Goal: Check status: Check status

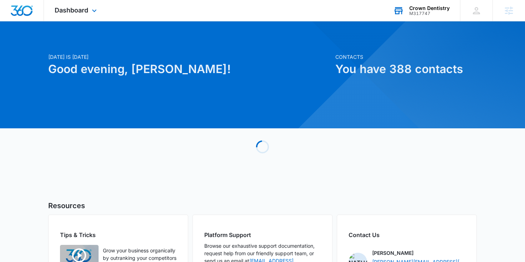
click at [414, 12] on div "M317747" at bounding box center [429, 13] width 40 height 5
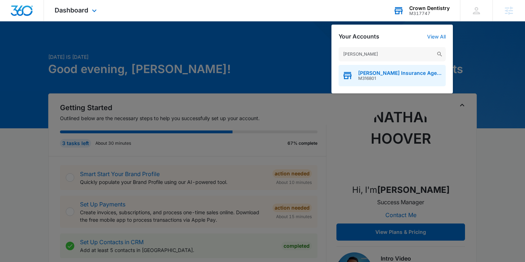
type input "patsel"
click at [375, 71] on span "[PERSON_NAME] Insurance Agency" at bounding box center [400, 73] width 84 height 6
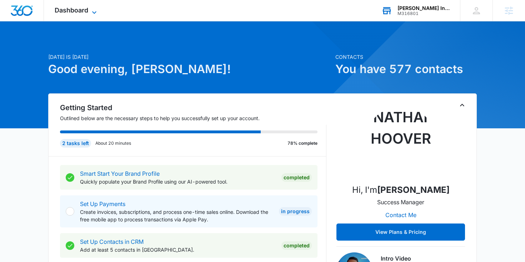
click at [85, 13] on span "Dashboard" at bounding box center [72, 9] width 34 height 7
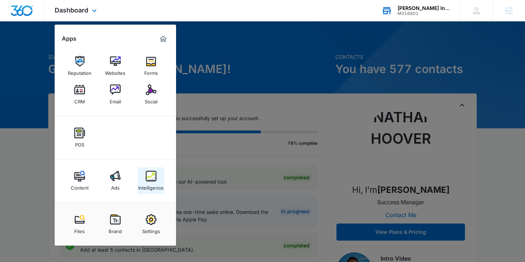
click at [150, 170] on link "Intelligence" at bounding box center [150, 180] width 27 height 27
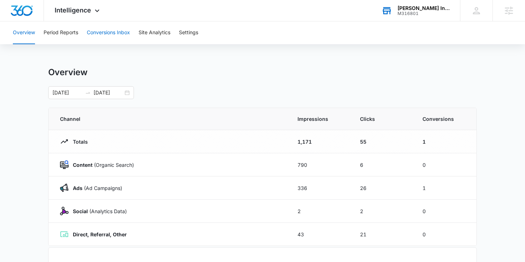
click at [111, 34] on button "Conversions Inbox" at bounding box center [108, 32] width 43 height 23
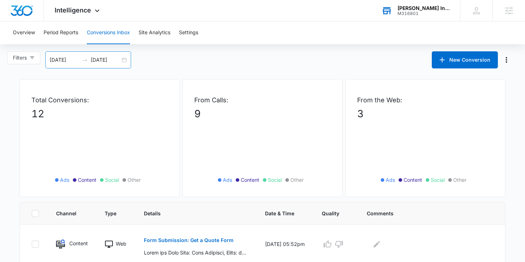
click at [127, 59] on div "09/12/2025 10/12/2025" at bounding box center [88, 59] width 86 height 17
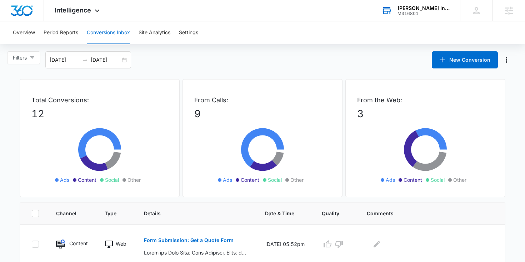
click at [218, 67] on div "Filters 09/12/2025 10/12/2025 New Conversion Sep 2025 Su Mo Tu We Th Fr Sa 31 1…" at bounding box center [262, 59] width 525 height 17
click at [123, 59] on div "09/12/2025 10/12/2025" at bounding box center [88, 59] width 86 height 17
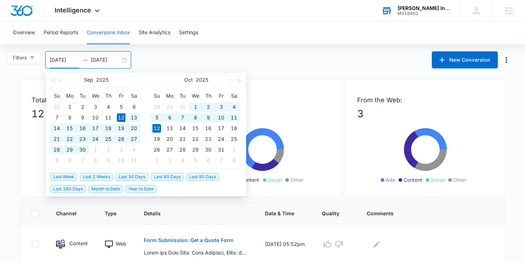
click at [191, 57] on div "Filters 09/12/2025 10/12/2025 New Conversion Sep 2025 Su Mo Tu We Th Fr Sa 31 1…" at bounding box center [262, 59] width 525 height 17
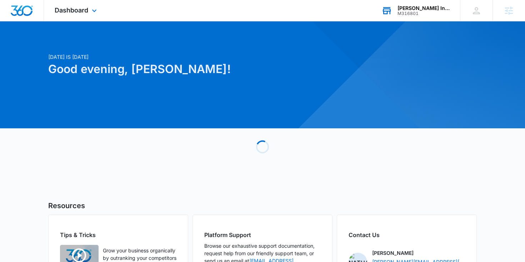
click at [411, 12] on div "M316801" at bounding box center [423, 13] width 52 height 5
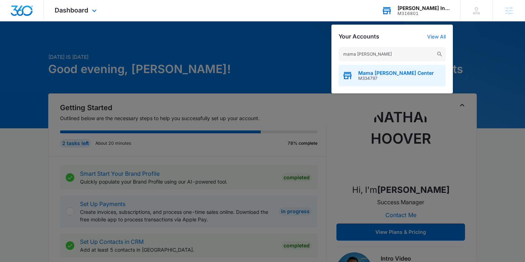
type input "mama [PERSON_NAME]"
click at [380, 76] on span "M334797" at bounding box center [396, 78] width 76 height 5
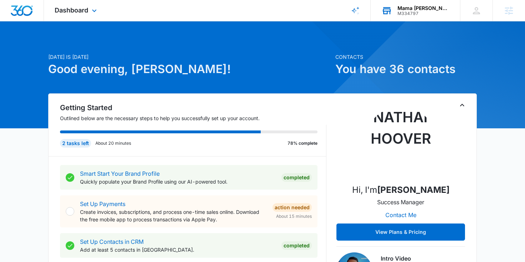
click at [87, 5] on div "Dashboard Apps Reputation Websites Forms CRM Email Social POS Content Ads Intel…" at bounding box center [76, 10] width 65 height 21
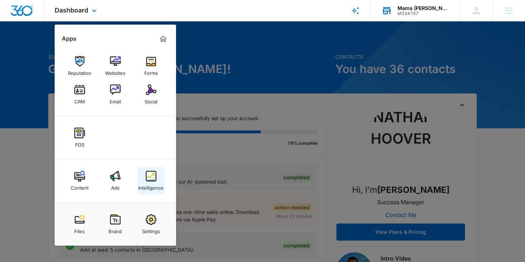
click at [156, 179] on link "Intelligence" at bounding box center [150, 180] width 27 height 27
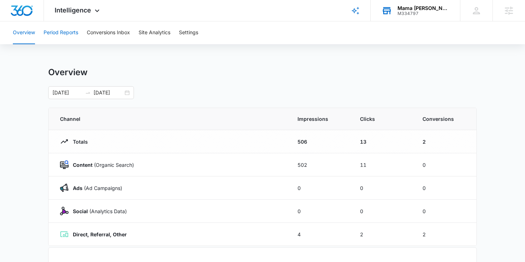
click at [61, 28] on button "Period Reports" at bounding box center [61, 32] width 35 height 23
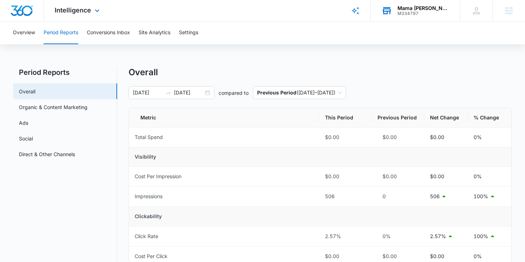
click at [88, 15] on div "Intelligence Apps Reputation Websites Forms CRM Email Social POS Content Ads In…" at bounding box center [78, 10] width 68 height 21
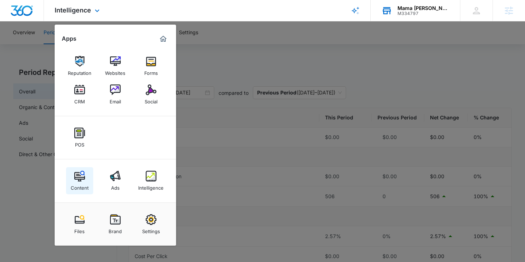
click at [78, 172] on img at bounding box center [79, 176] width 11 height 11
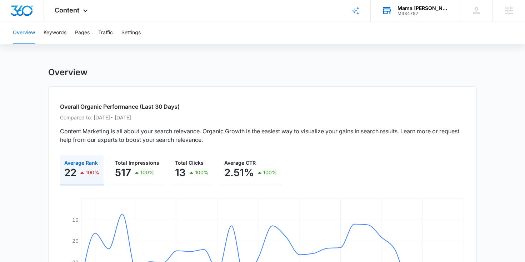
click at [90, 34] on div "Overview Keywords Pages Traffic Settings" at bounding box center [263, 32] width 508 height 23
click at [84, 31] on button "Pages" at bounding box center [82, 32] width 15 height 23
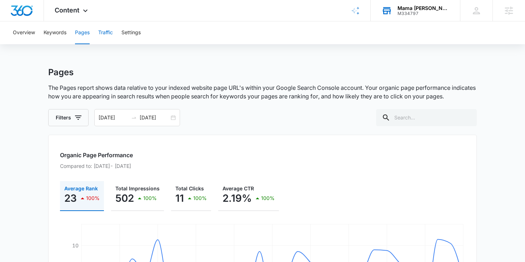
click at [102, 35] on button "Traffic" at bounding box center [105, 32] width 15 height 23
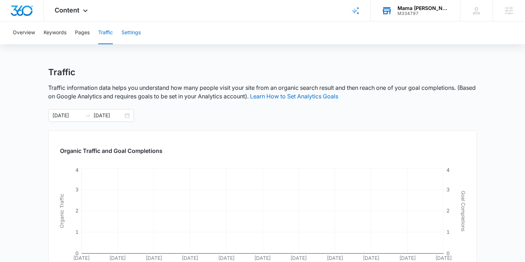
click at [131, 31] on button "Settings" at bounding box center [130, 32] width 19 height 23
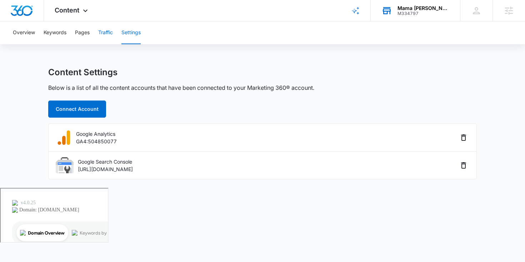
click at [105, 29] on button "Traffic" at bounding box center [105, 32] width 15 height 23
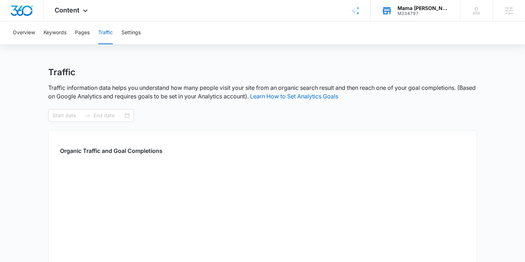
type input "[DATE]"
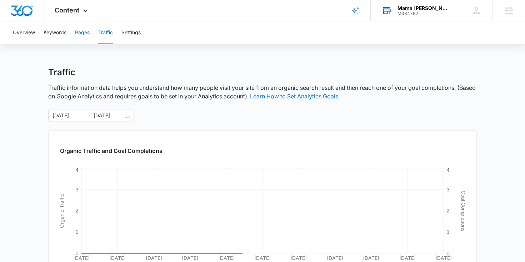
click at [81, 35] on button "Pages" at bounding box center [82, 32] width 15 height 23
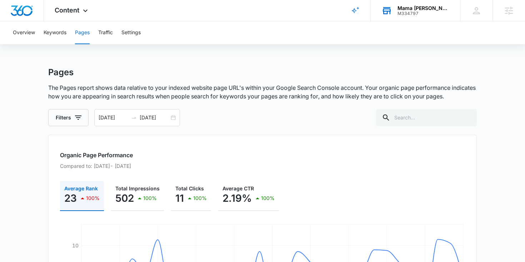
click at [416, 11] on div "M334797" at bounding box center [423, 13] width 52 height 5
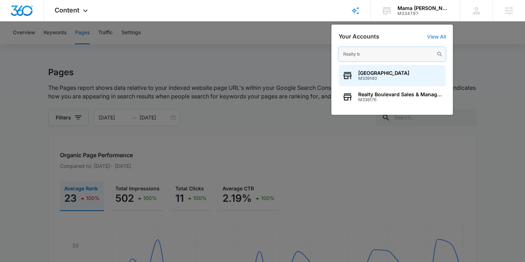
drag, startPoint x: 372, startPoint y: 47, endPoint x: 334, endPoint y: 52, distance: 38.1
click at [334, 52] on div "Realty b Realty Boulevard Reno M339140 Realty Boulevard Sales & Management M339…" at bounding box center [391, 77] width 121 height 75
drag, startPoint x: 391, startPoint y: 56, endPoint x: 304, endPoint y: 49, distance: 88.1
click at [304, 21] on nav "Content Apps Reputation Websites Forms CRM Email Social POS Content Ads Intelli…" at bounding box center [262, 10] width 525 height 21
type input "ICG"
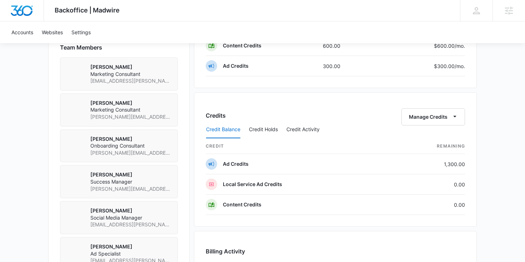
scroll to position [514, 0]
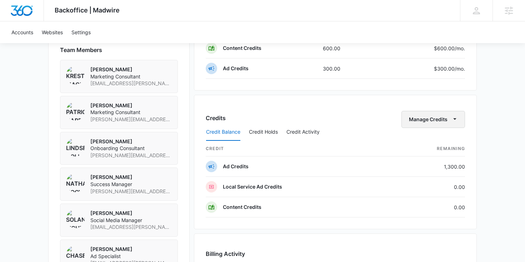
click at [427, 116] on button "Manage Credits" at bounding box center [433, 119] width 64 height 17
click at [422, 142] on div "Transfer Credits" at bounding box center [429, 142] width 37 height 5
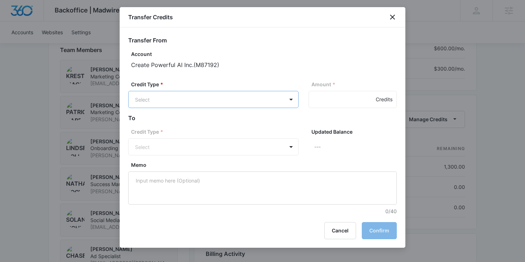
click at [273, 97] on body "Backoffice | Madwire Apps Settings Nathan Hoover nathan.hoover@madwire.com My P…" at bounding box center [262, 26] width 525 height 1080
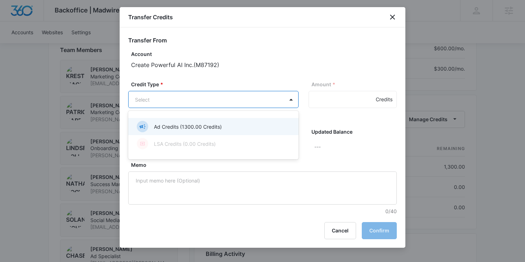
click at [392, 16] on div at bounding box center [262, 131] width 525 height 262
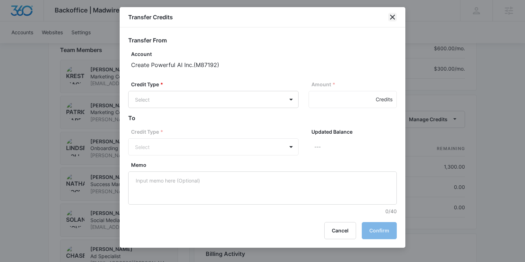
click at [390, 17] on icon "close" at bounding box center [392, 17] width 9 height 9
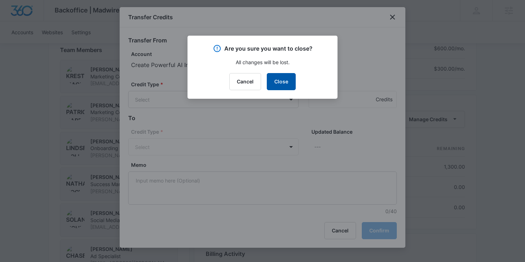
click at [282, 80] on button "Close" at bounding box center [281, 81] width 29 height 17
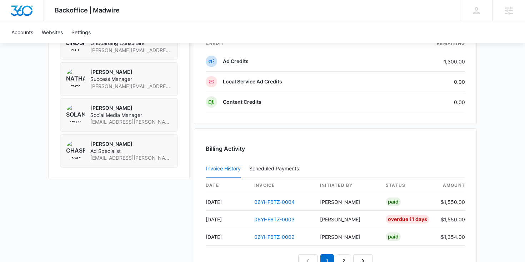
scroll to position [760, 0]
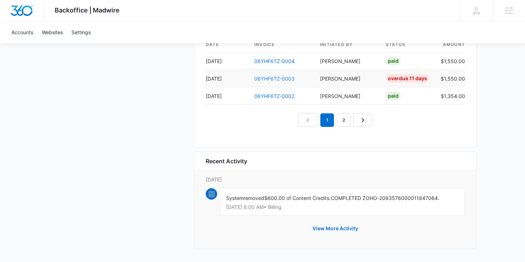
click at [281, 76] on link "06YHF6TZ-0003" at bounding box center [274, 79] width 40 height 6
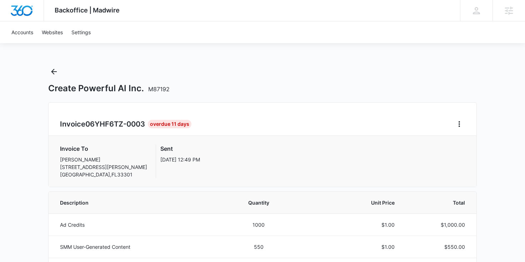
drag, startPoint x: 57, startPoint y: 120, endPoint x: 124, endPoint y: 131, distance: 67.0
click at [124, 131] on div "Invoice 06YHF6TZ-0003 Overdue 11 Days Invoice To Aida Miller 200 S Andrews Ave-…" at bounding box center [262, 144] width 429 height 85
copy div
click at [54, 72] on icon "Back" at bounding box center [54, 71] width 9 height 9
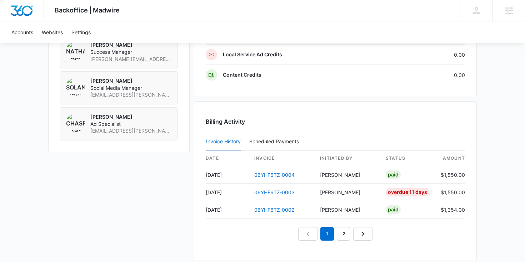
scroll to position [646, 0]
click at [280, 175] on link "06YHF6TZ-0004" at bounding box center [274, 175] width 40 height 6
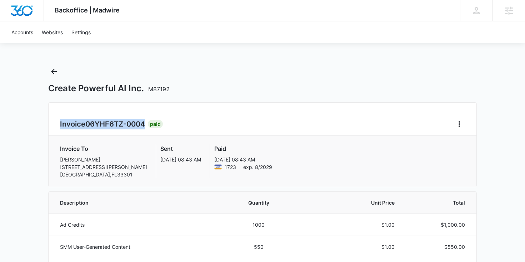
drag, startPoint x: 59, startPoint y: 123, endPoint x: 146, endPoint y: 123, distance: 86.8
click at [146, 123] on div "Invoice 06YHF6TZ-0004 Paid Invoice To Aida Miller 200 S Andrews Ave- ste 504 Fo…" at bounding box center [262, 144] width 429 height 85
copy h2 "Invoice 06YHF6TZ-0004"
